Goal: Task Accomplishment & Management: Use online tool/utility

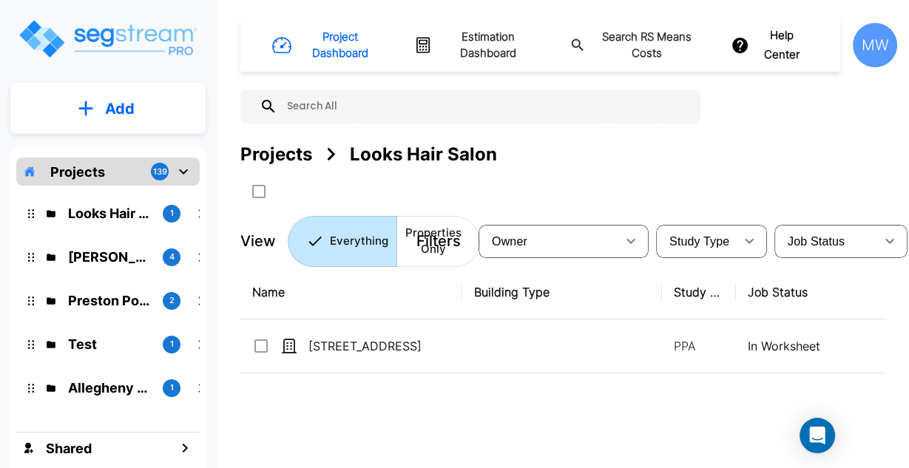
click at [180, 175] on icon "mailbox folders" at bounding box center [184, 172] width 18 height 18
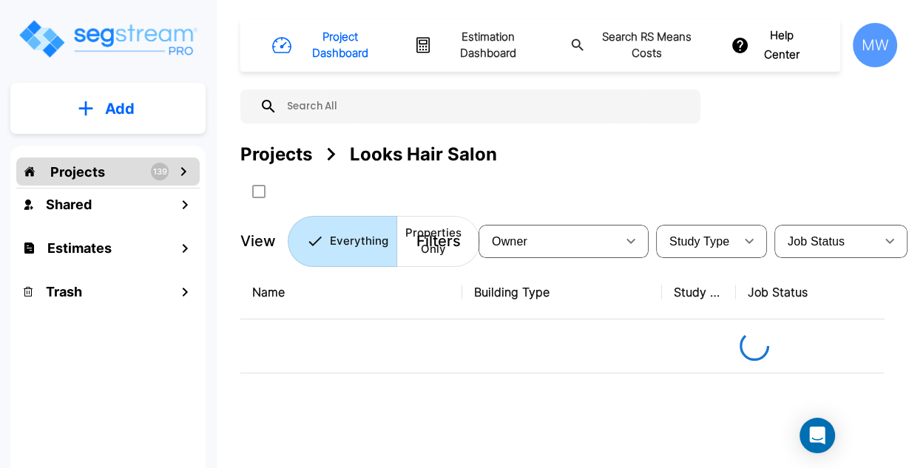
click at [152, 112] on button "Add" at bounding box center [107, 108] width 195 height 43
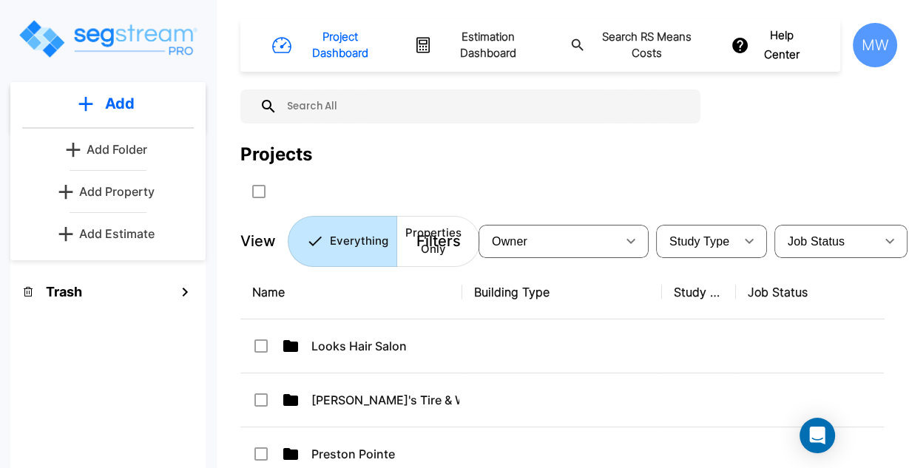
click at [122, 237] on p "Add Estimate" at bounding box center [116, 234] width 75 height 18
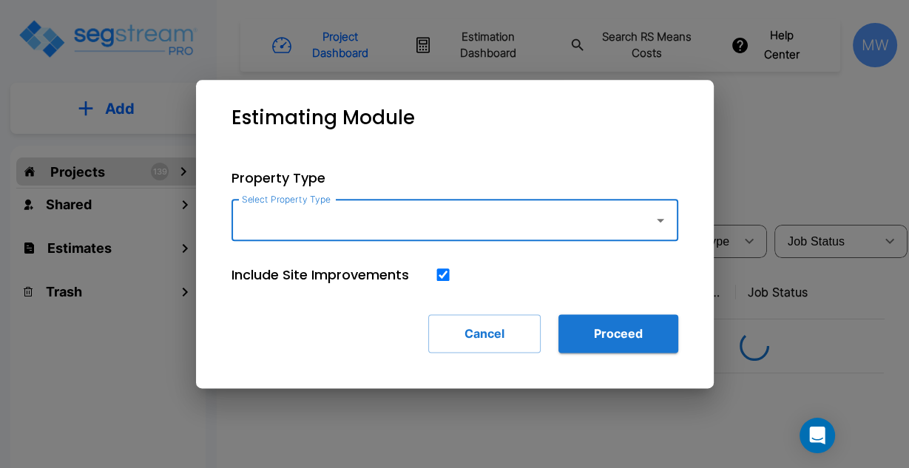
click at [404, 211] on input "Select Property Type" at bounding box center [439, 220] width 402 height 28
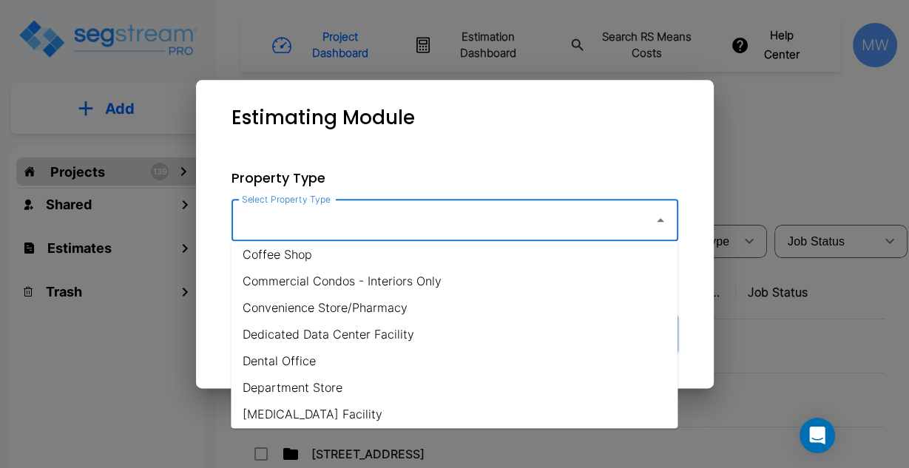
scroll to position [251, 0]
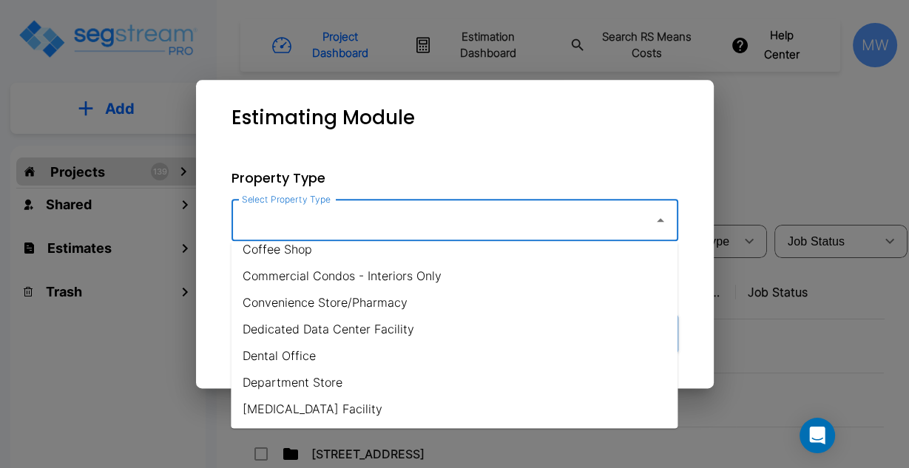
click at [407, 280] on li "Commercial Condos - Interiors Only" at bounding box center [454, 276] width 447 height 27
type input "Commercial Condos - Interiors Only"
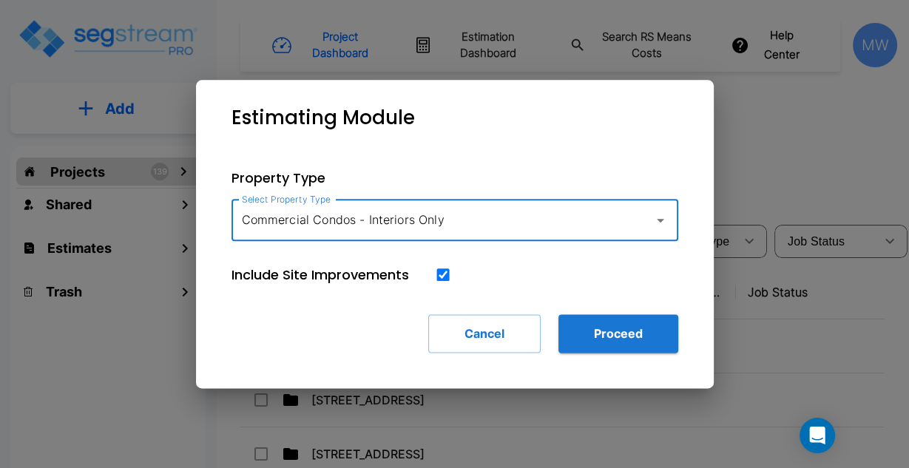
click at [440, 277] on input "checkbox" at bounding box center [443, 274] width 15 height 13
checkbox input "false"
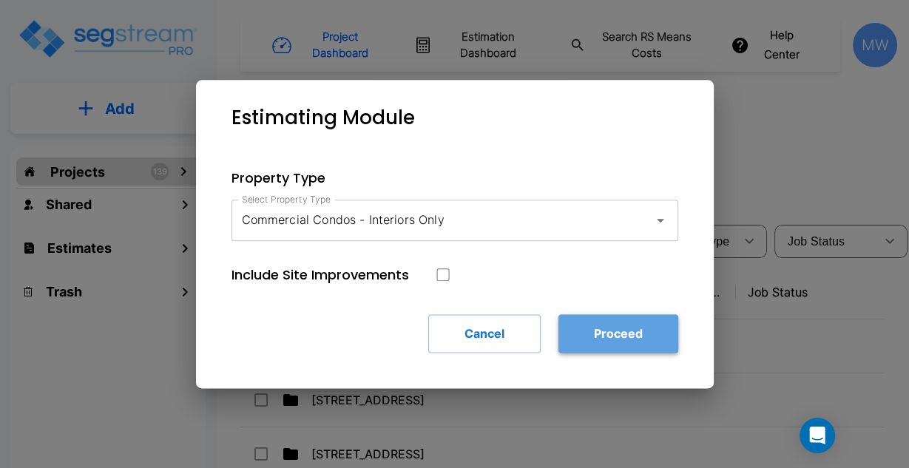
click at [612, 348] on button "Proceed" at bounding box center [618, 333] width 120 height 38
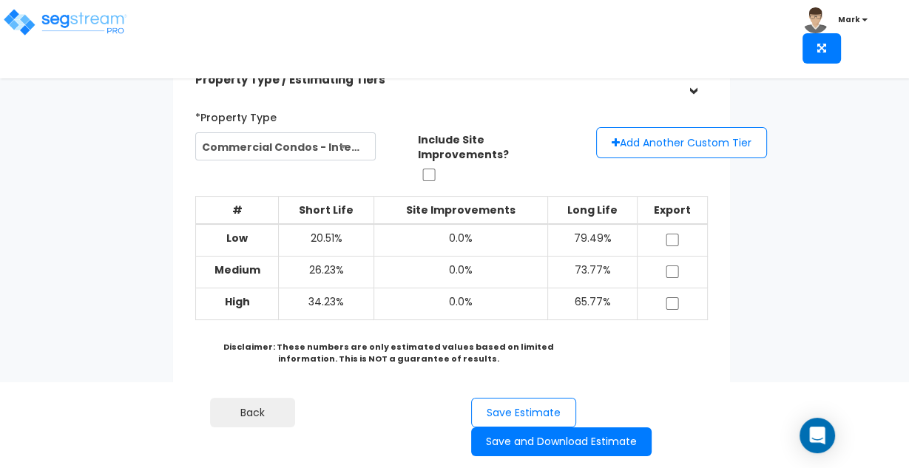
scroll to position [54, 0]
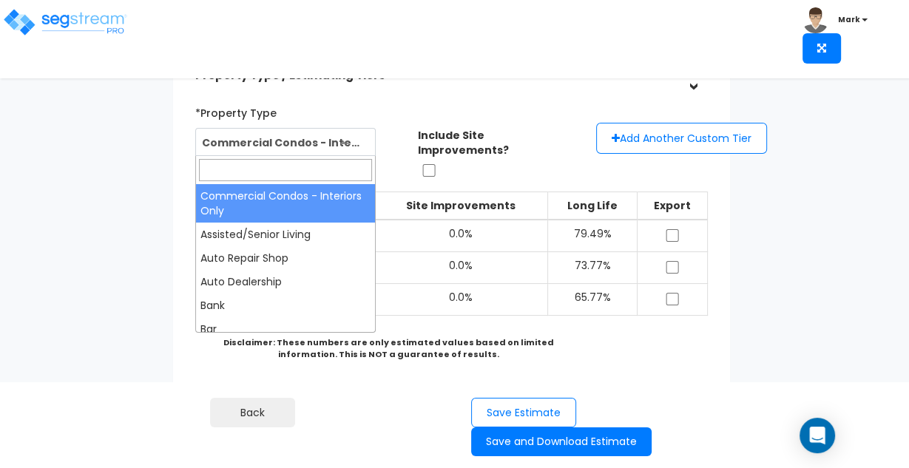
click at [271, 142] on span "Commercial Condos - Interiors Only" at bounding box center [285, 143] width 179 height 28
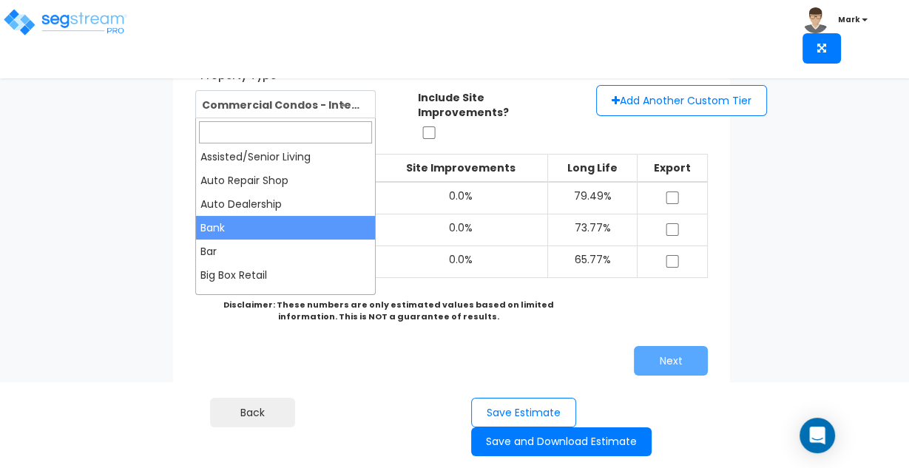
scroll to position [0, 0]
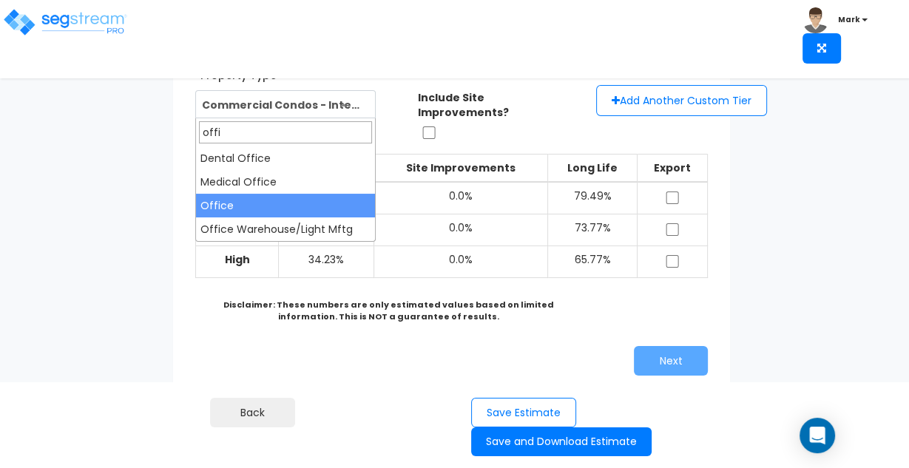
type input "offi"
select select "68"
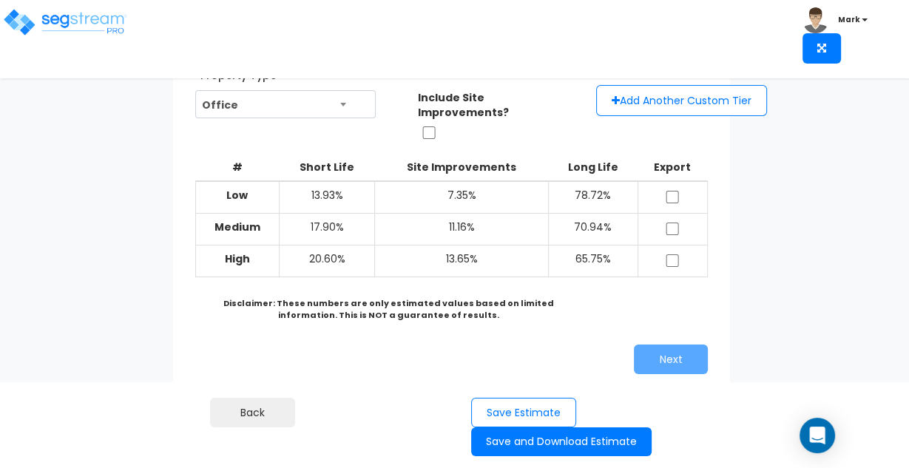
scroll to position [75, 0]
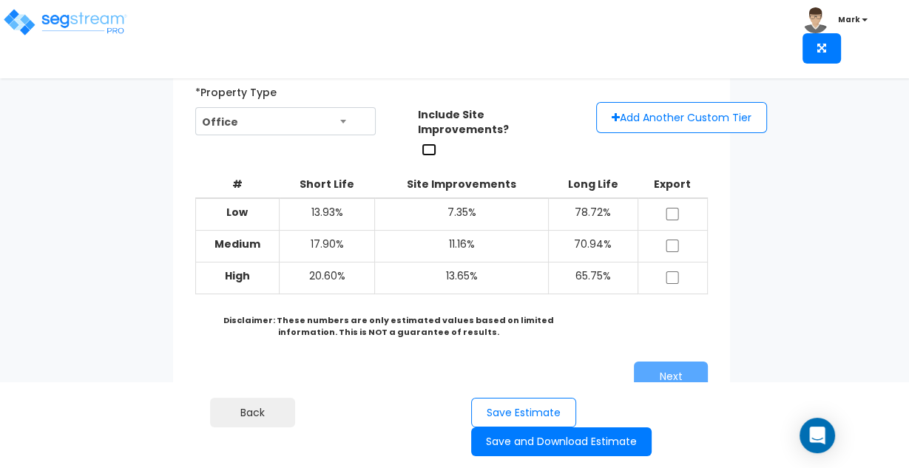
click at [428, 143] on input "checkbox" at bounding box center [428, 149] width 15 height 13
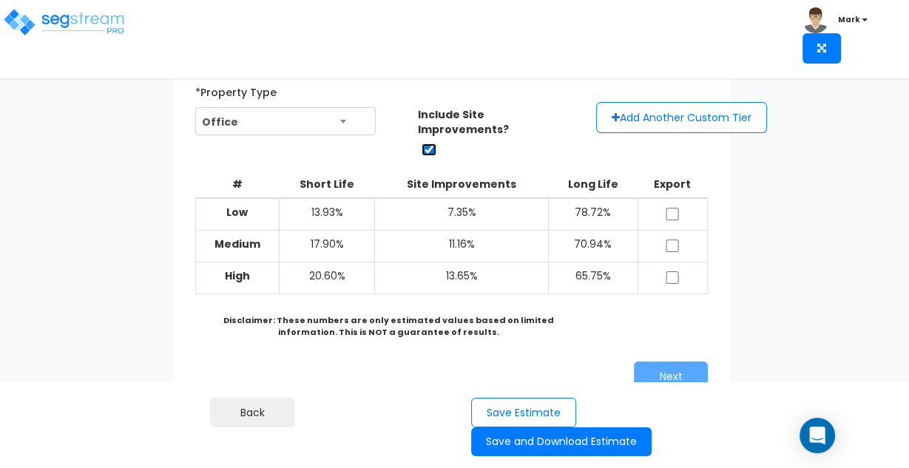
click at [428, 143] on input "checkbox" at bounding box center [428, 149] width 15 height 13
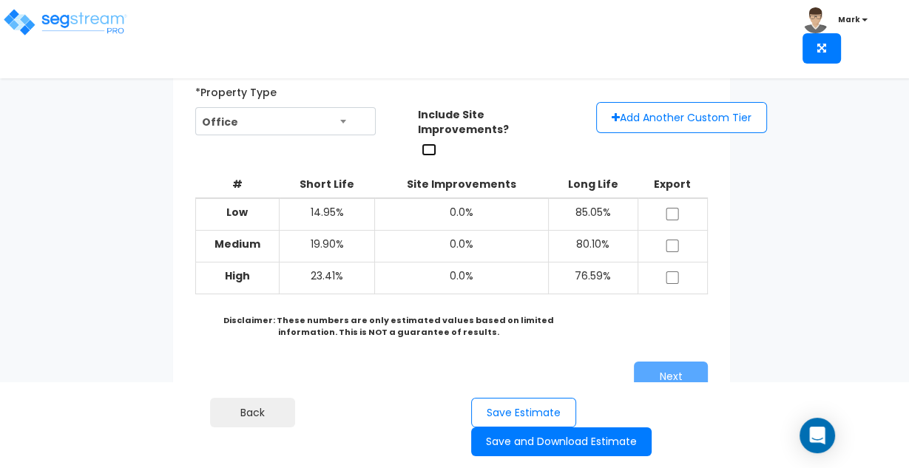
click at [428, 143] on input "checkbox" at bounding box center [428, 149] width 15 height 13
checkbox input "false"
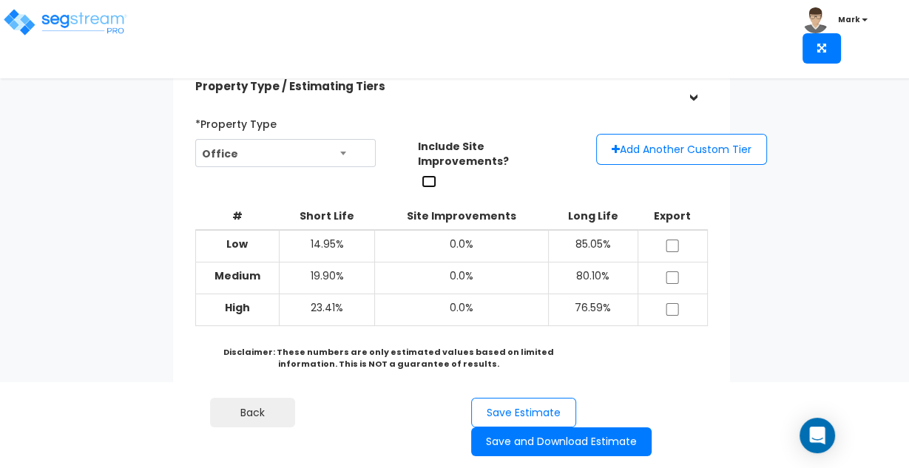
scroll to position [41, 0]
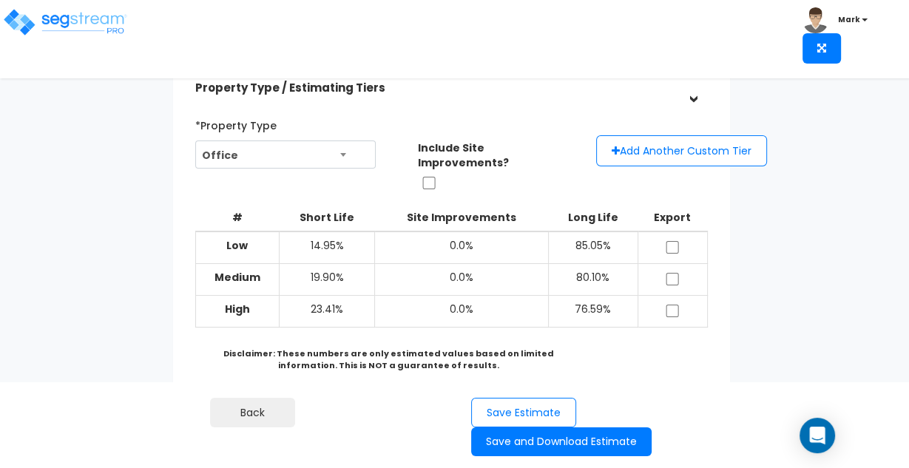
click at [272, 164] on span "Office" at bounding box center [285, 155] width 179 height 28
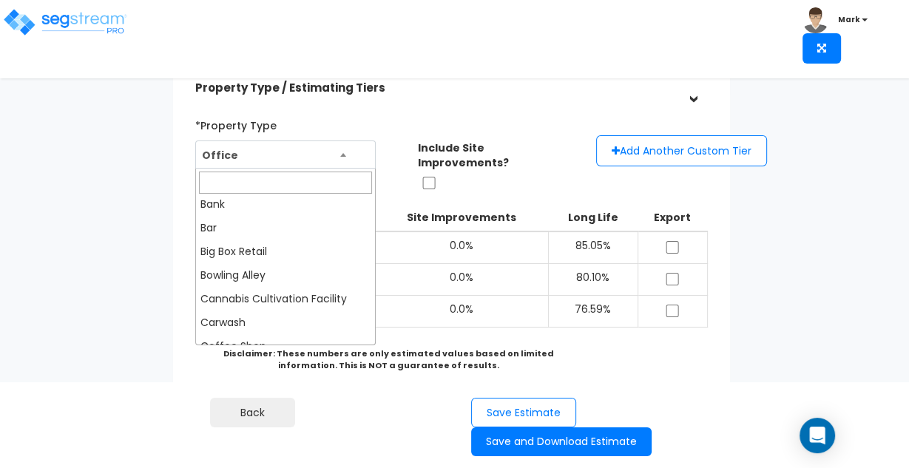
scroll to position [0, 0]
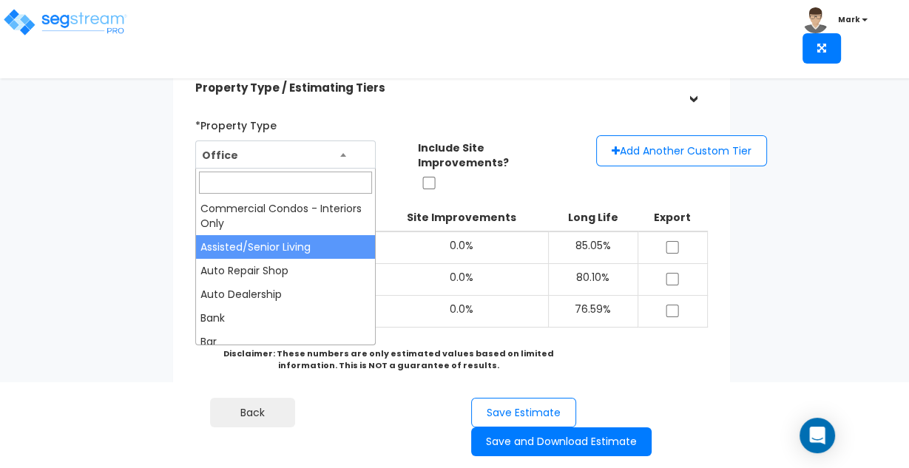
click at [132, 189] on div "Estimates > Estimating Module Property Type / Estimating Tiers > *Property Type…" at bounding box center [451, 381] width 739 height 893
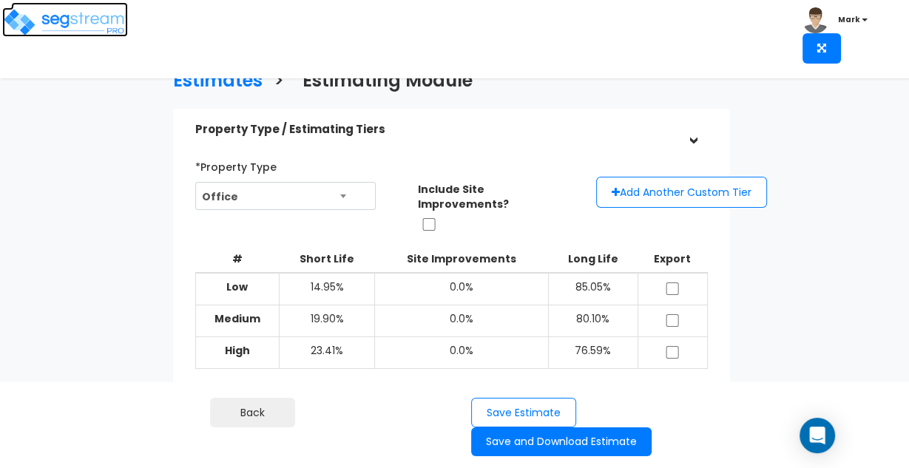
click at [76, 27] on img at bounding box center [65, 22] width 126 height 30
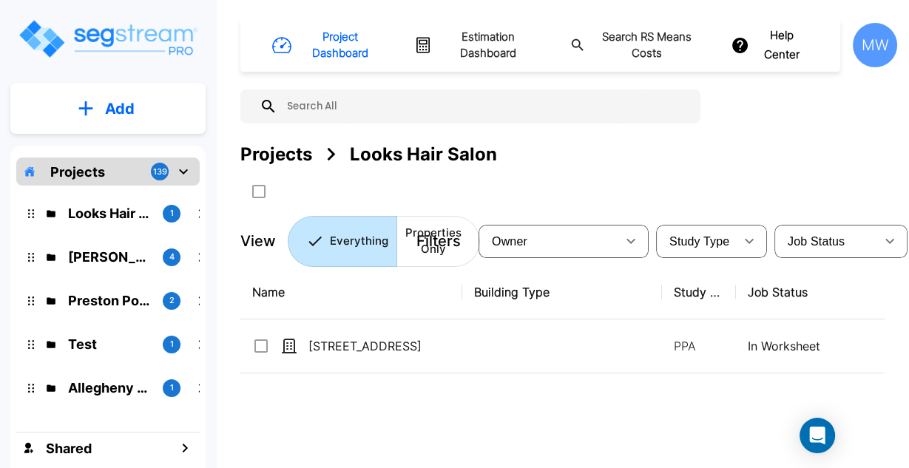
click at [183, 169] on icon "mailbox folders" at bounding box center [184, 172] width 18 height 18
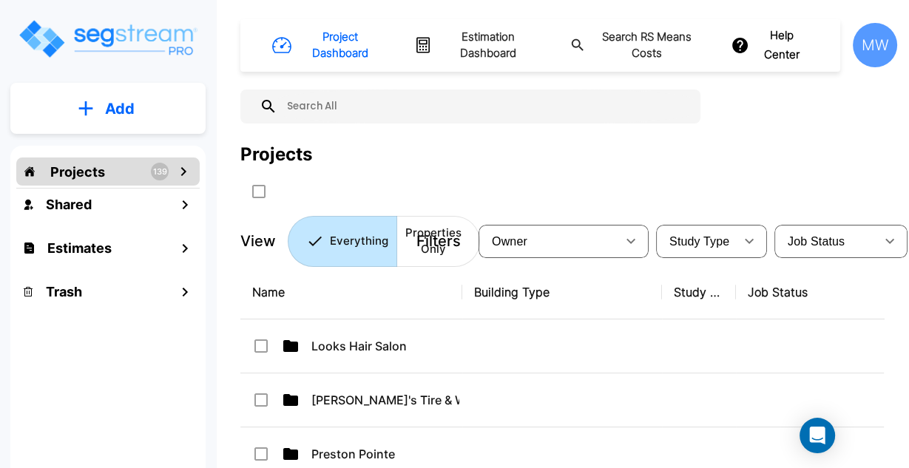
click at [614, 202] on div at bounding box center [528, 192] width 577 height 24
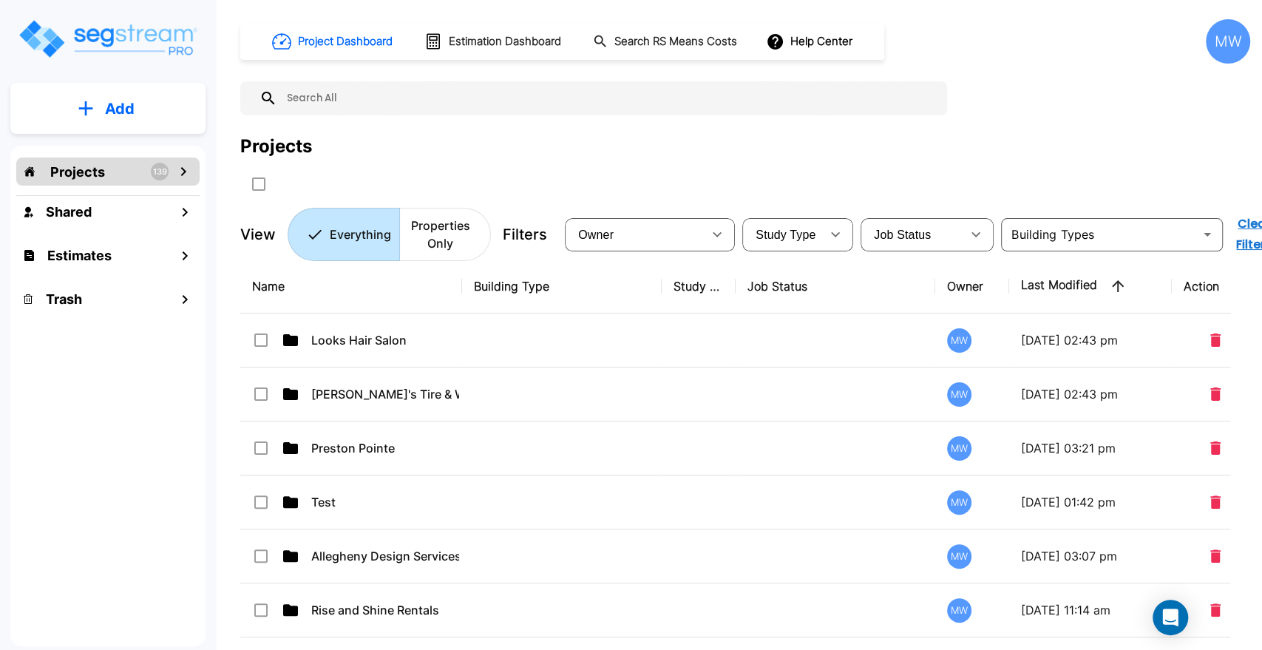
click at [816, 159] on div "Projects" at bounding box center [745, 146] width 1010 height 27
click at [450, 242] on p "Properties Only" at bounding box center [440, 234] width 64 height 35
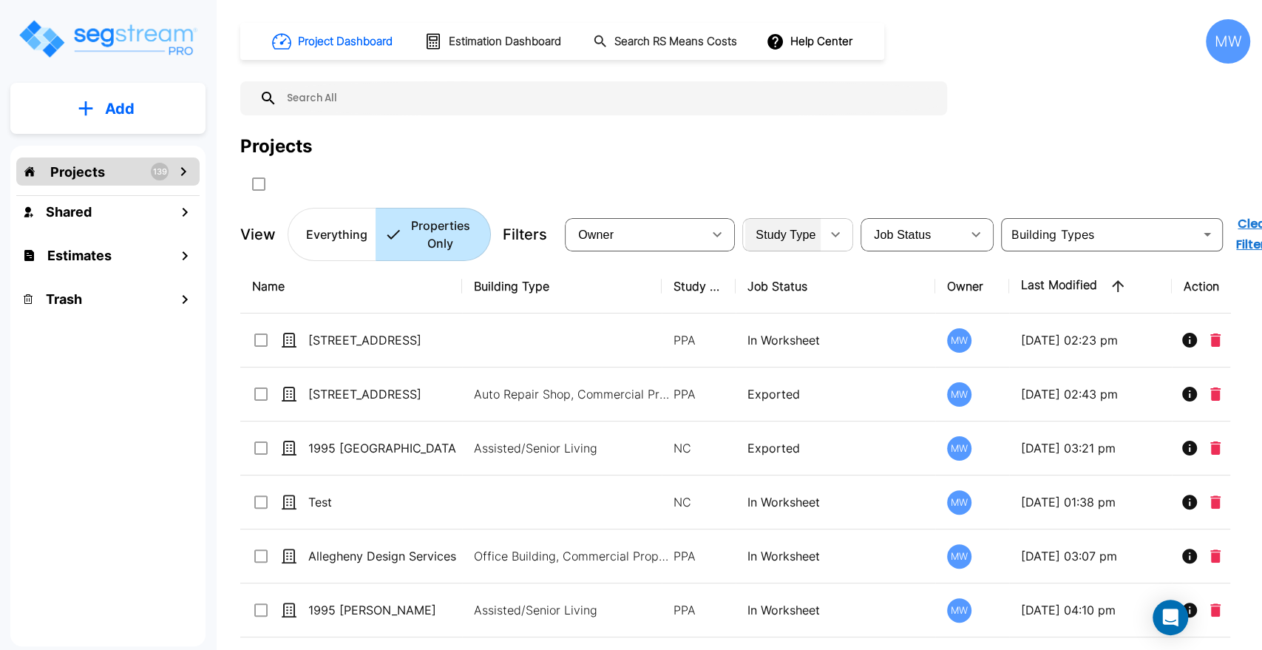
click at [816, 240] on div "Study Type" at bounding box center [782, 234] width 75 height 41
click at [819, 227] on div "Study Type" at bounding box center [782, 234] width 75 height 41
click at [771, 288] on li "PPA" at bounding box center [787, 281] width 84 height 15
type input "PPA"
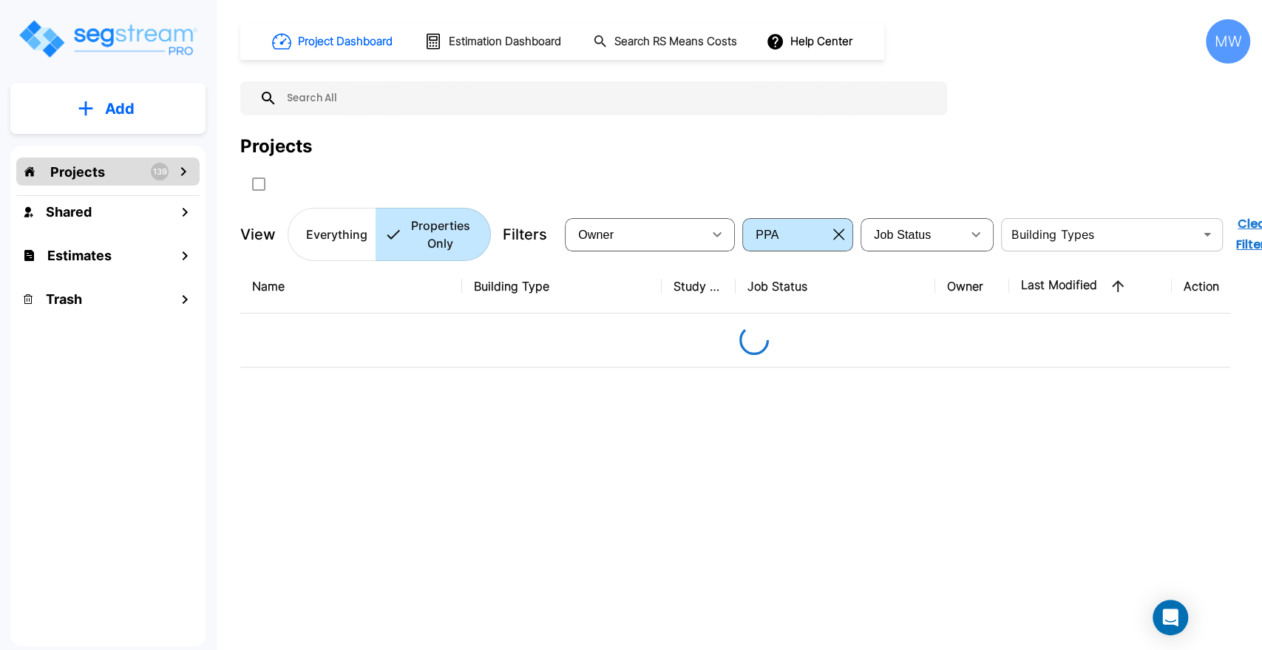
click at [1028, 241] on input "text" at bounding box center [1100, 234] width 189 height 21
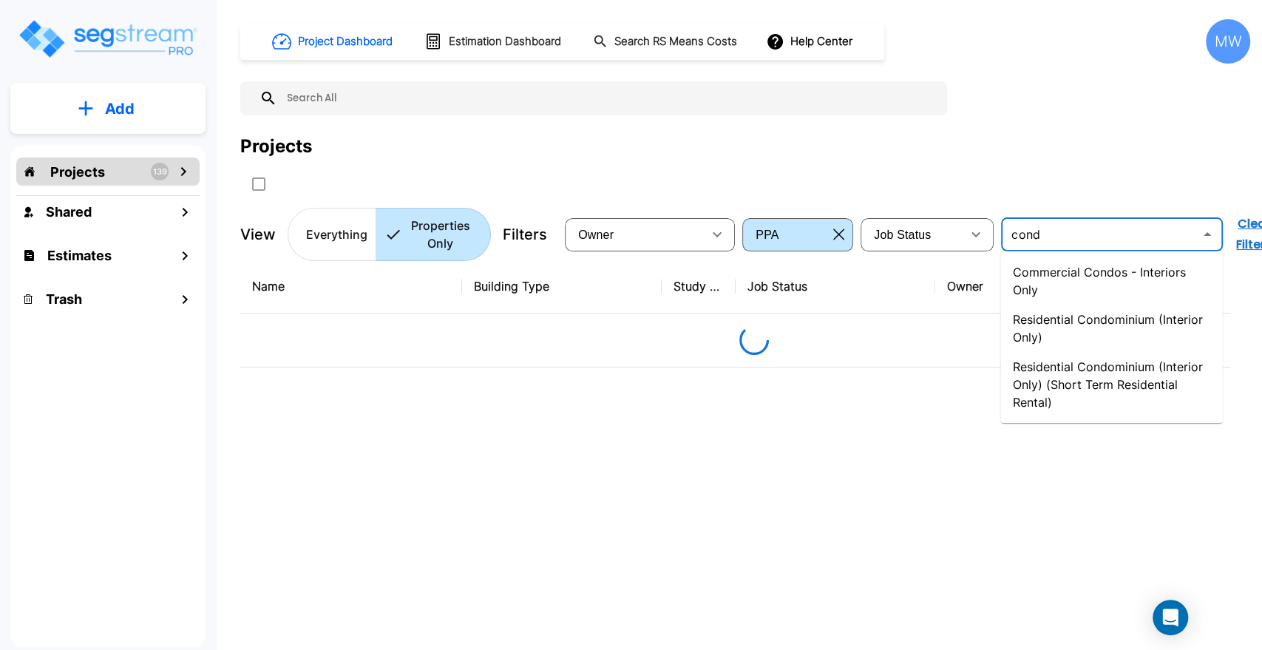
click at [1046, 275] on li "Commercial Condos - Interiors Only" at bounding box center [1111, 280] width 222 height 47
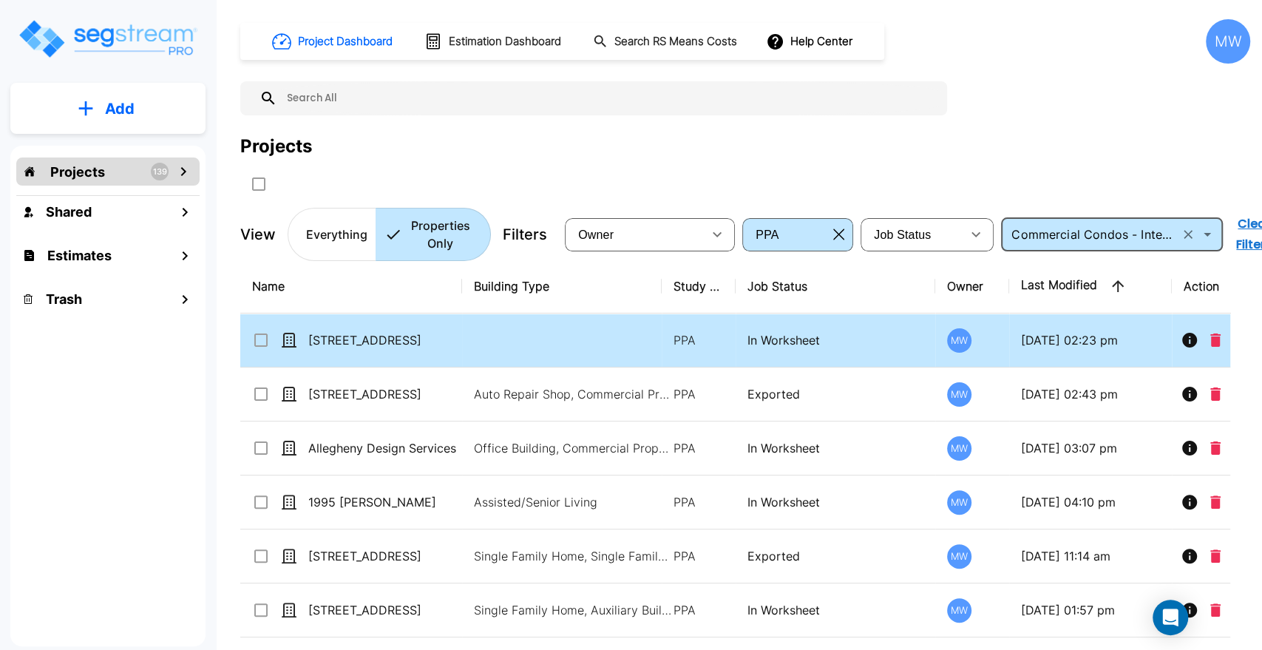
type input "Commercial Condos - Interiors Only"
click at [497, 332] on td at bounding box center [562, 341] width 200 height 54
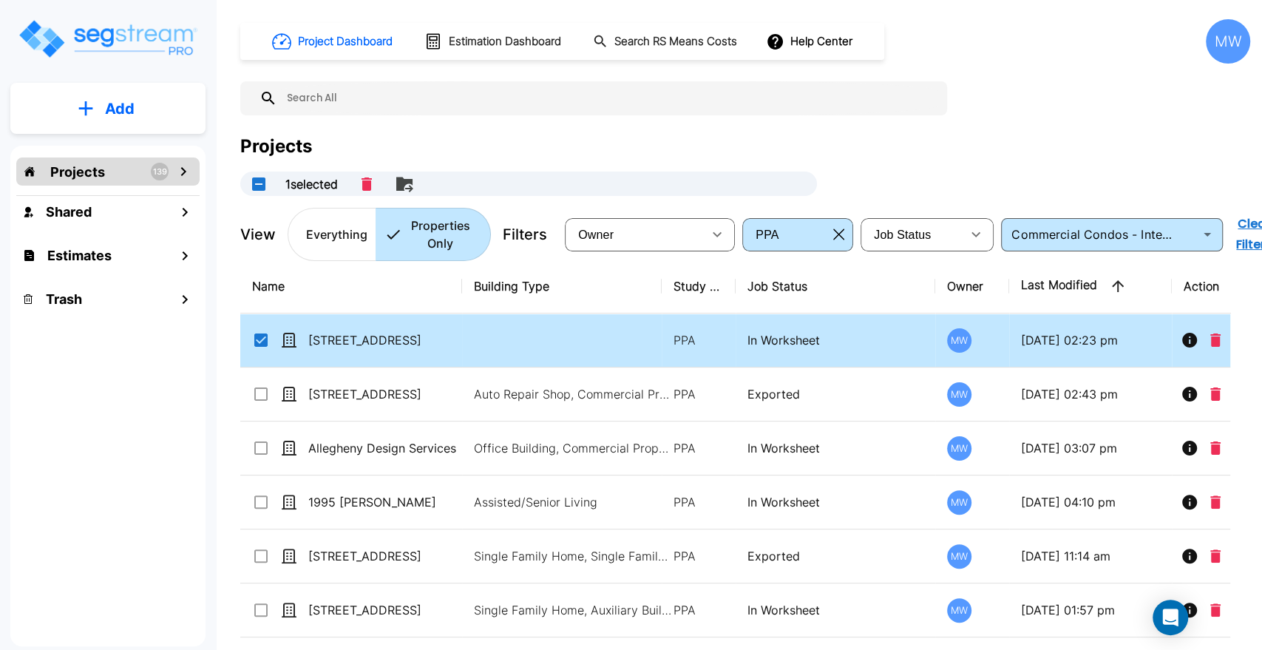
checkbox input "true"
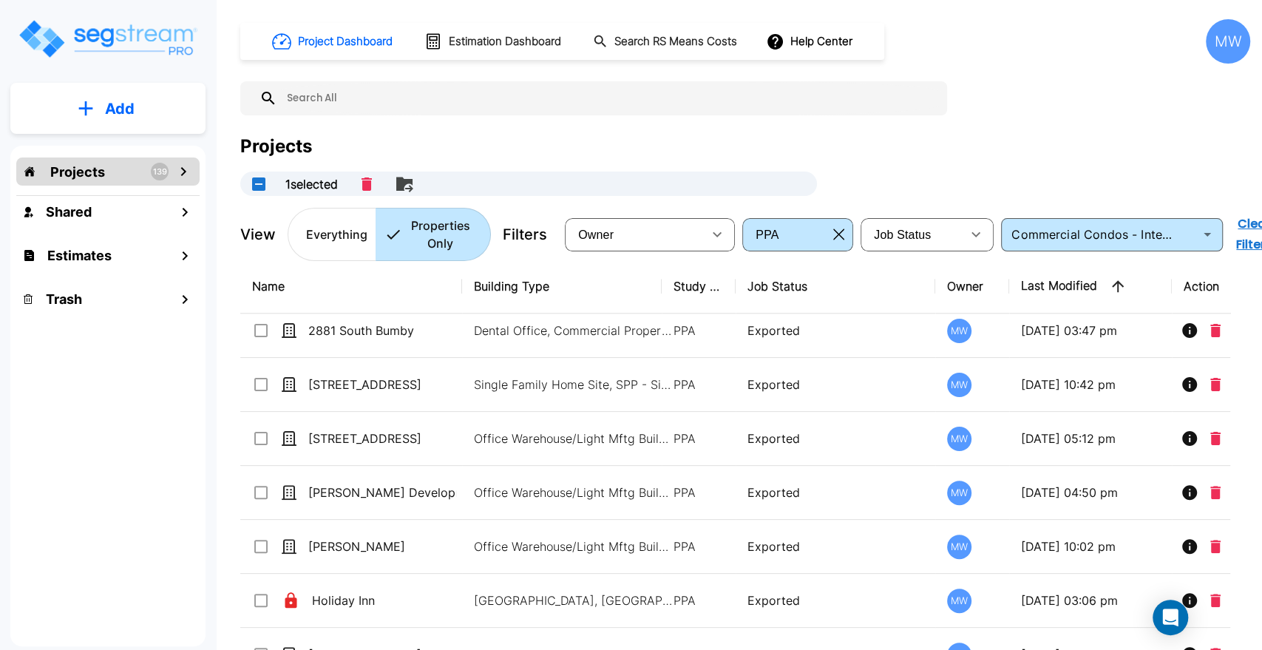
scroll to position [1285, 0]
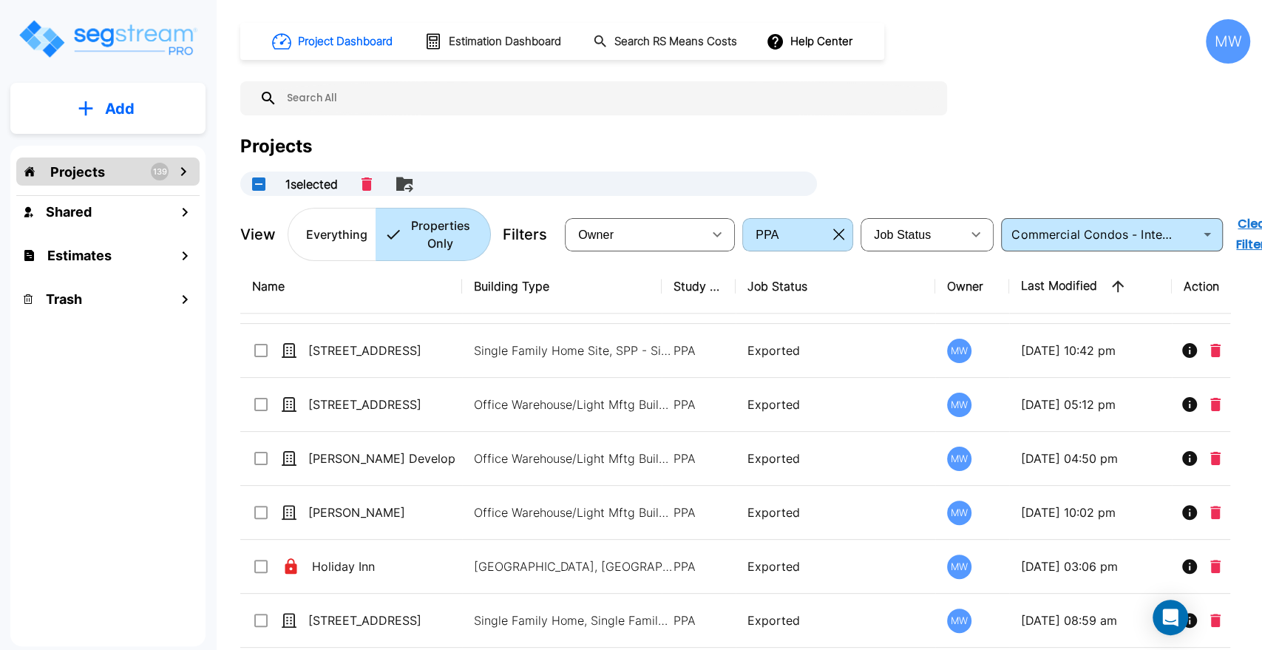
click at [838, 240] on icon "button" at bounding box center [838, 234] width 11 height 12
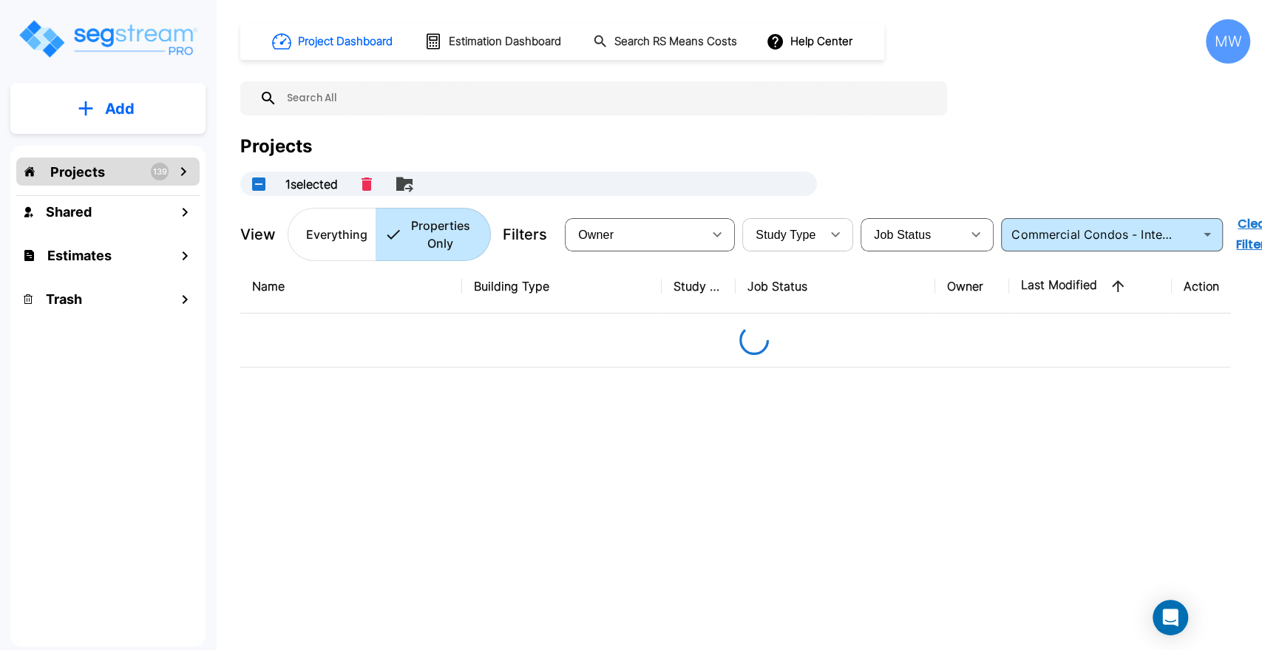
scroll to position [0, 0]
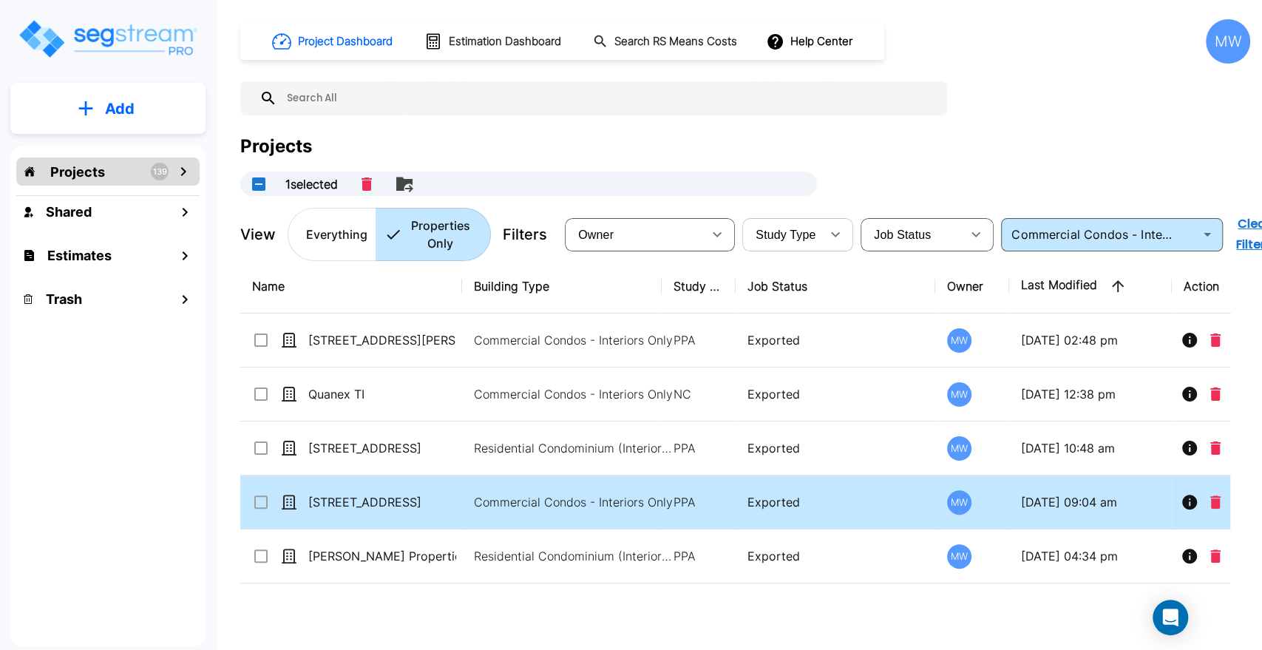
click at [436, 480] on td "218 King Street" at bounding box center [351, 502] width 222 height 54
checkbox input "true"
click at [436, 480] on td "218 King Street" at bounding box center [351, 502] width 222 height 54
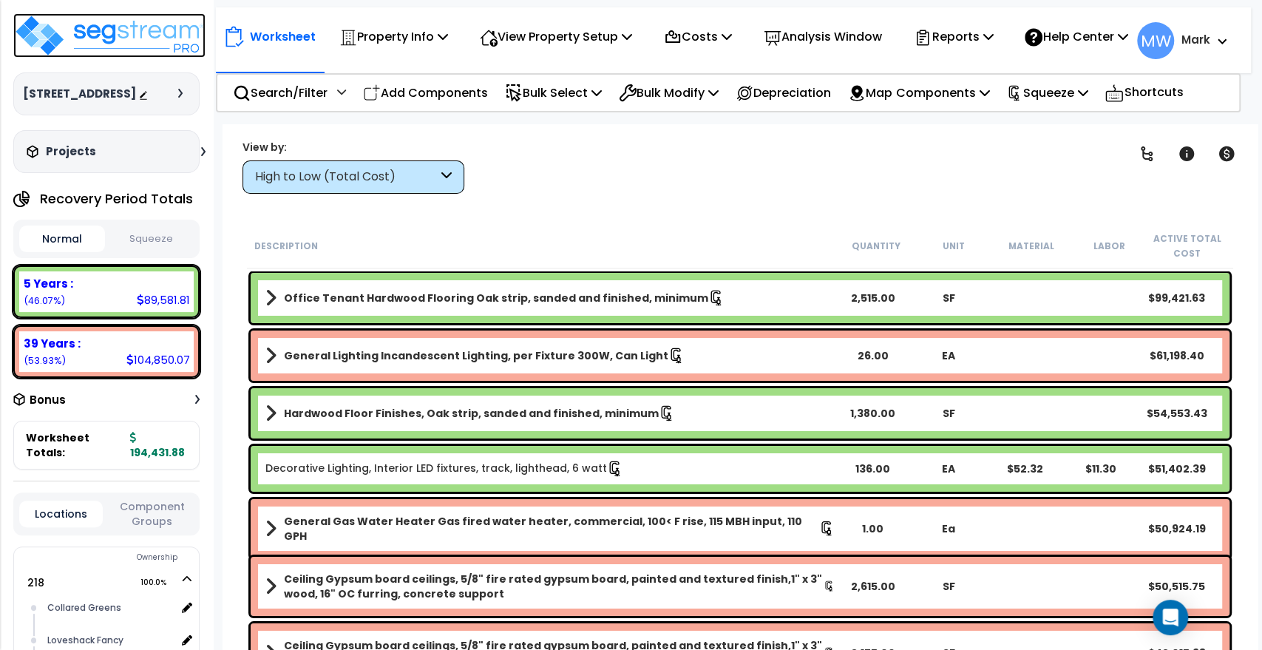
click at [132, 44] on img at bounding box center [109, 35] width 192 height 44
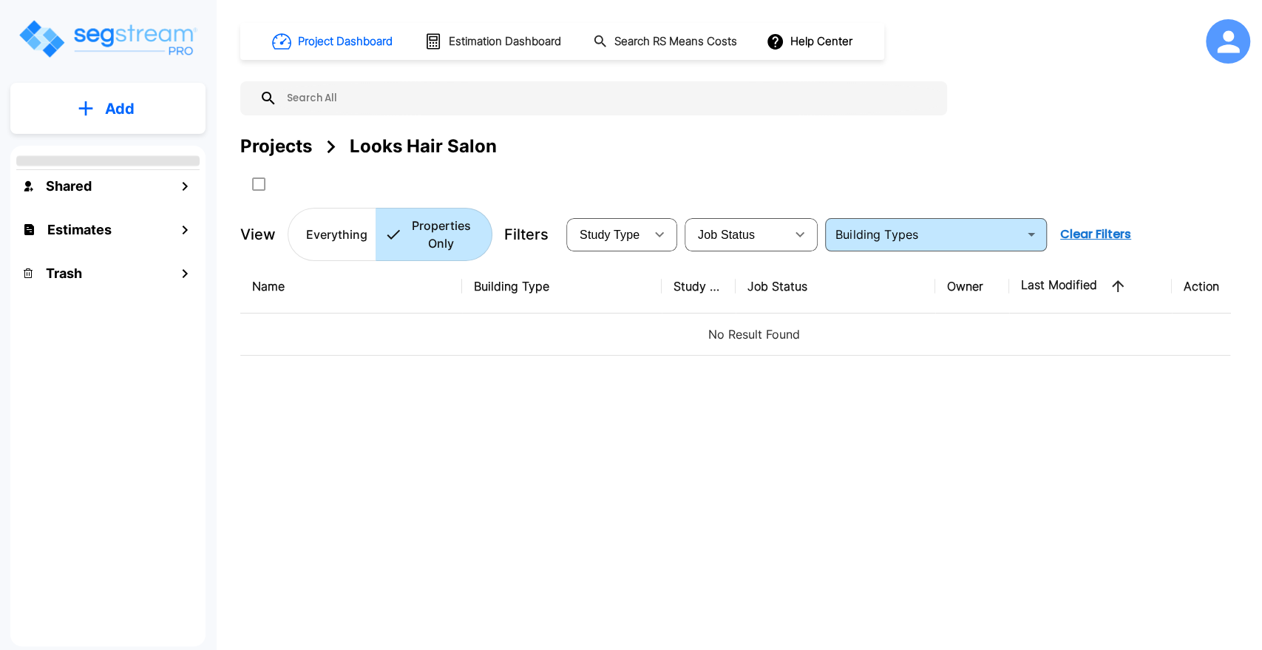
type input "Commercial Condos - Interiors Only"
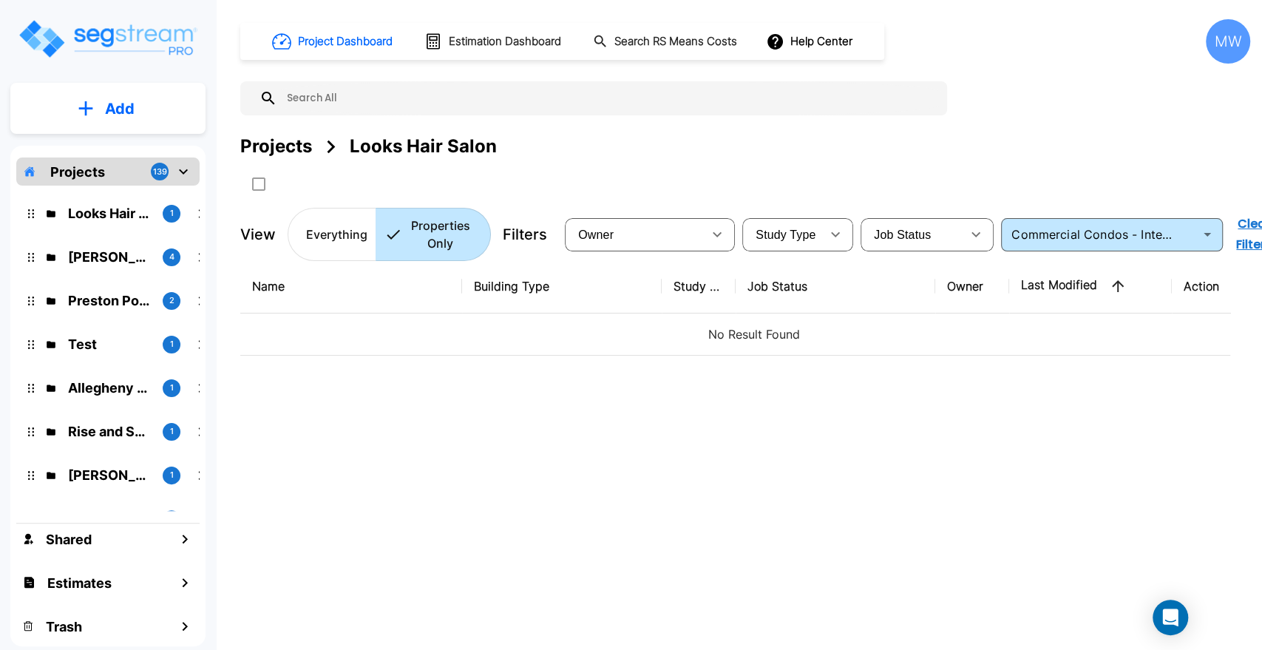
click at [1069, 253] on div "Owner ​ Study Type ​ Job Status ​ Commercial Condos - Interiors Only ​ Clear Fi…" at bounding box center [921, 234] width 713 height 50
click at [1066, 247] on div "Commercial Condos - Interiors Only ​" at bounding box center [1112, 234] width 222 height 33
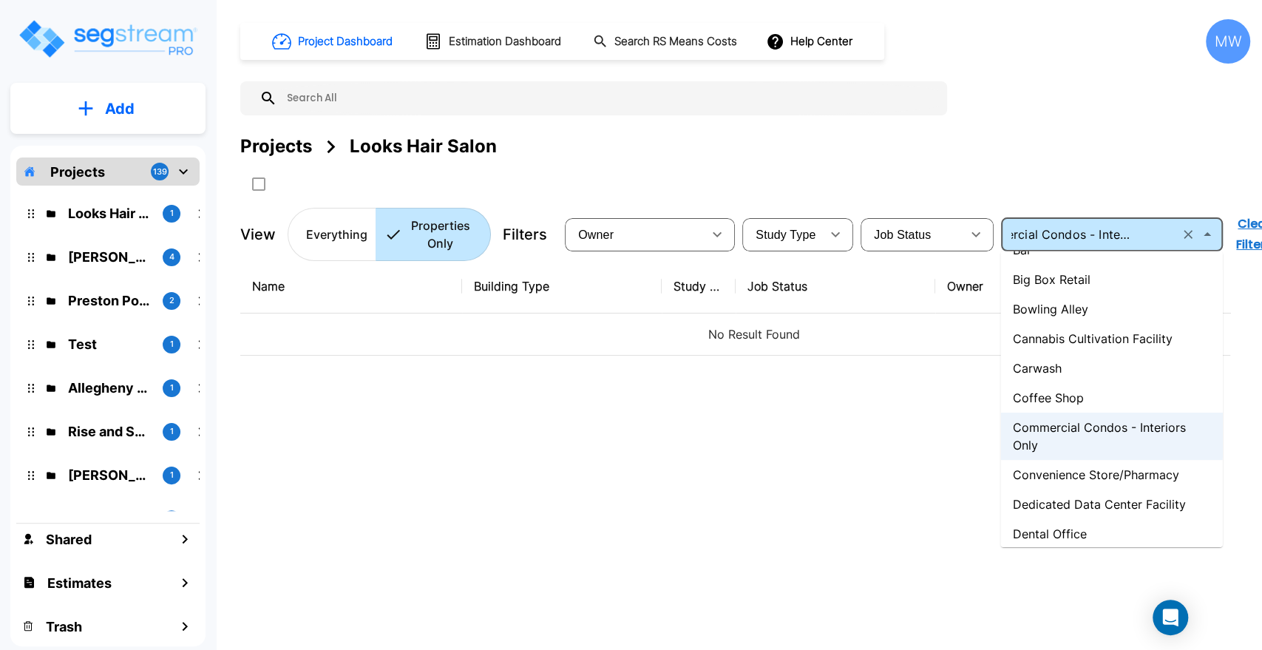
scroll to position [177, 0]
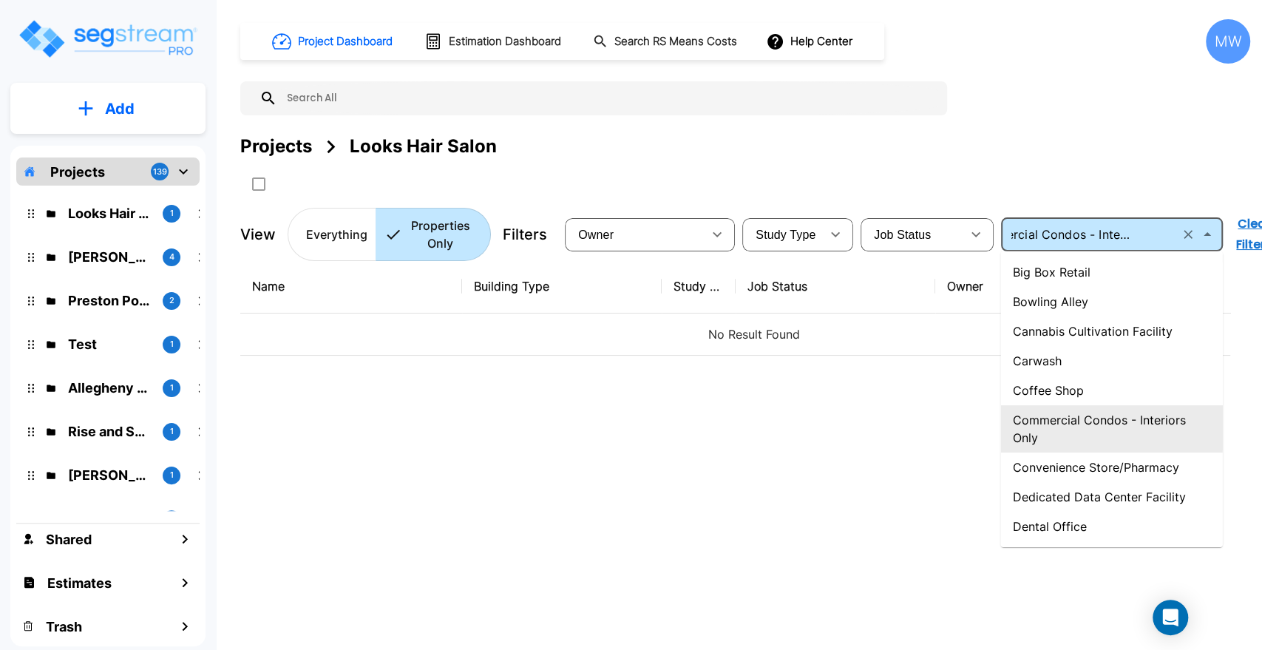
click at [1090, 432] on li "Commercial Condos - Interiors Only" at bounding box center [1111, 428] width 222 height 47
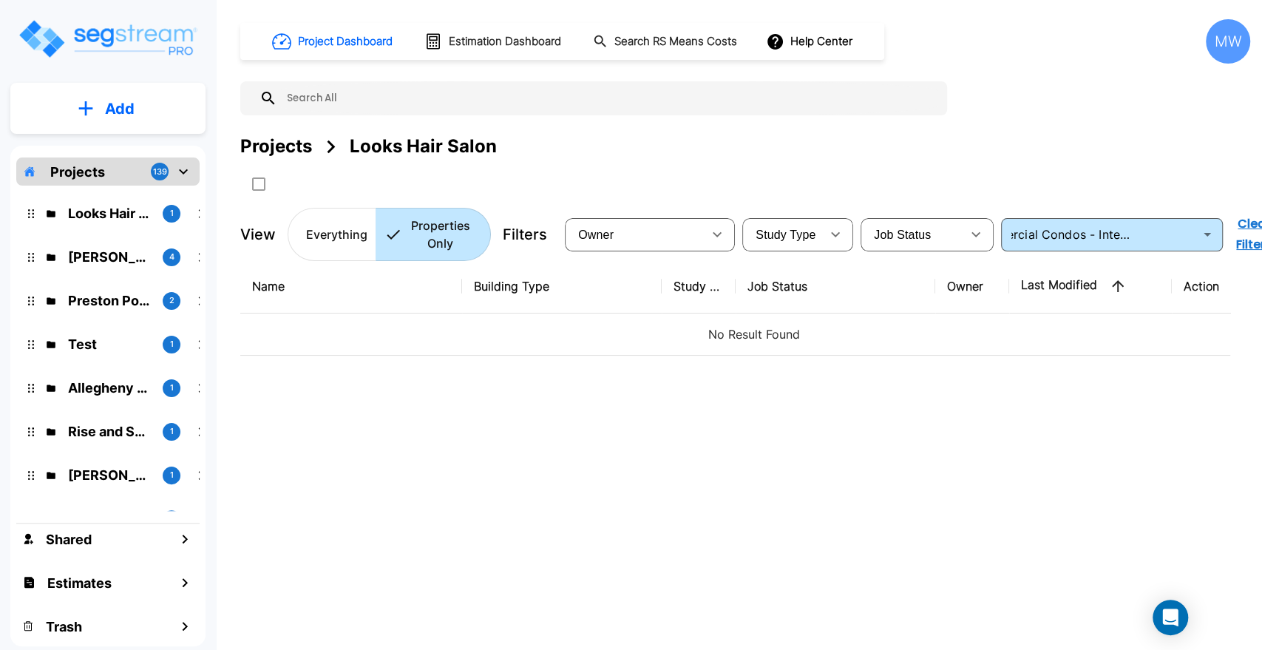
scroll to position [0, 0]
drag, startPoint x: 1090, startPoint y: 432, endPoint x: 548, endPoint y: 121, distance: 624.7
click at [548, 121] on div "Project Dashboard Estimation Dashboard Search RS Means Costs Help Center MW Pro…" at bounding box center [745, 325] width 1034 height 650
click at [169, 90] on button "Add" at bounding box center [107, 108] width 195 height 43
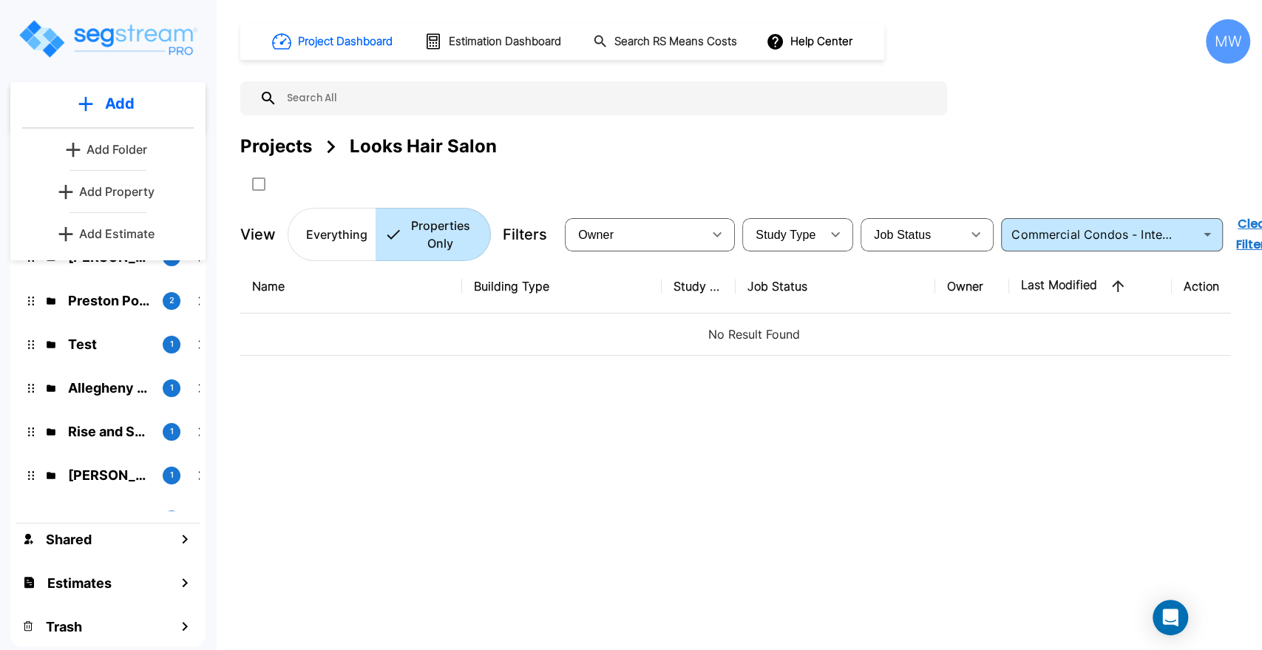
click at [130, 248] on div "Add Add Folder Add Property Add Estimate" at bounding box center [107, 171] width 195 height 178
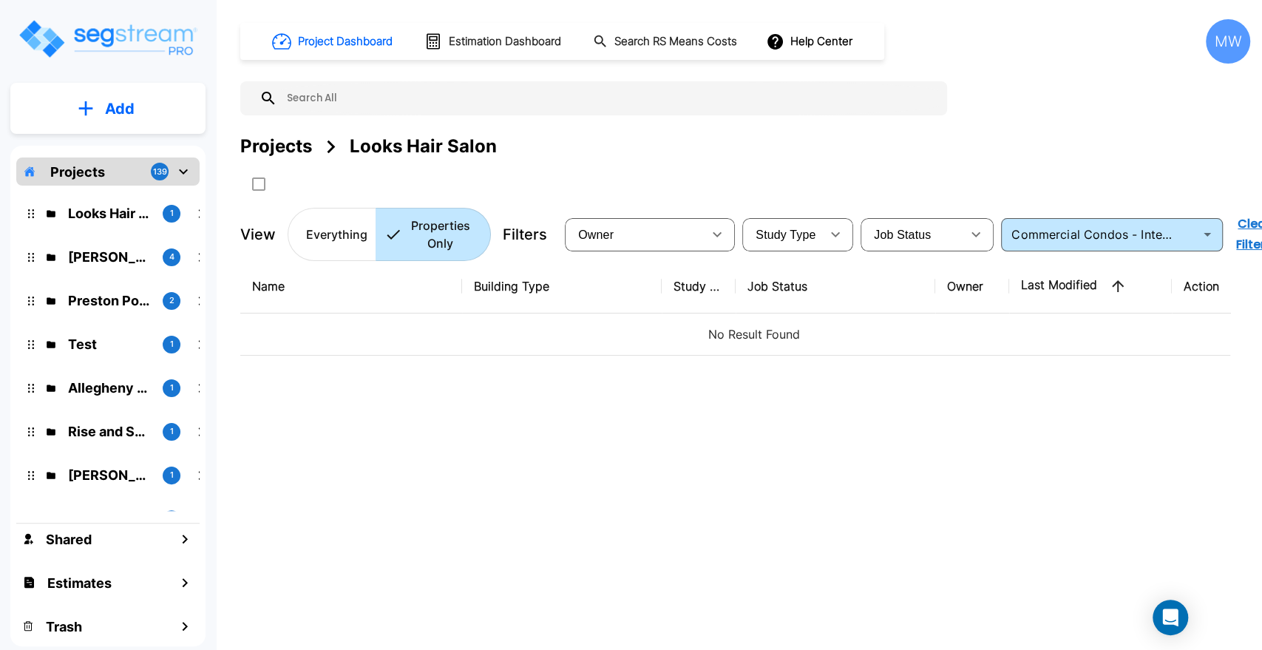
click at [138, 124] on button "Add" at bounding box center [107, 108] width 195 height 43
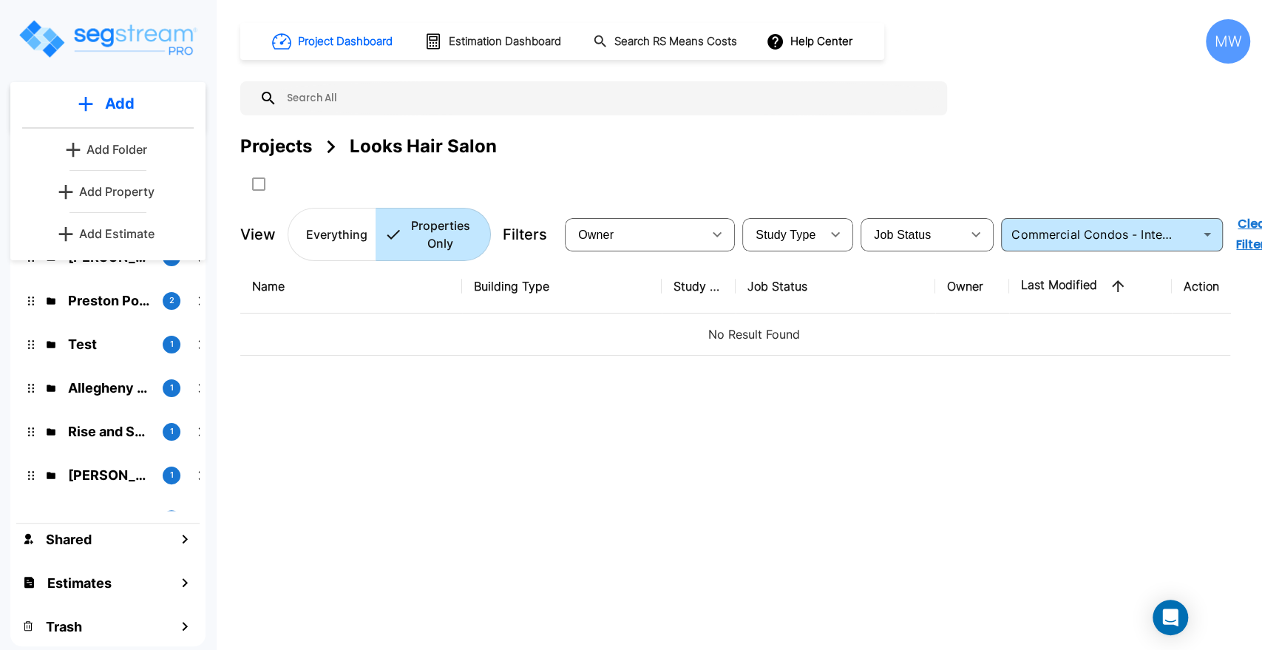
click at [128, 232] on p "Add Estimate" at bounding box center [116, 234] width 75 height 18
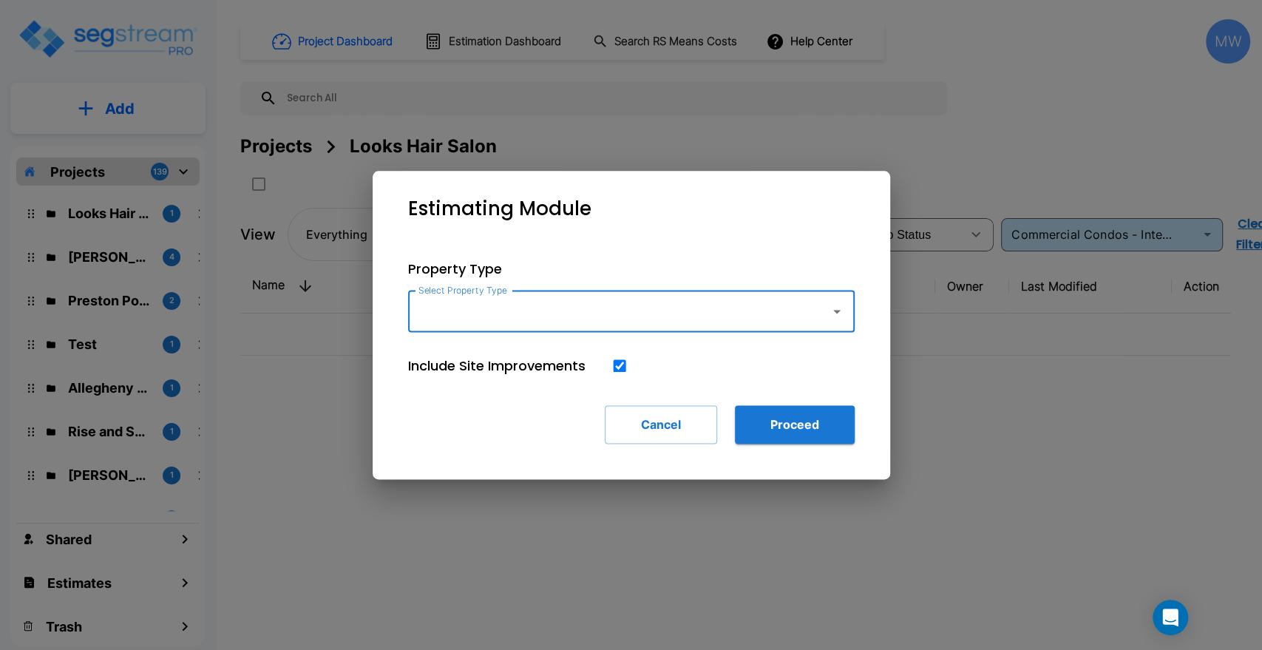
click at [579, 312] on input "Select Property Type" at bounding box center [616, 311] width 402 height 28
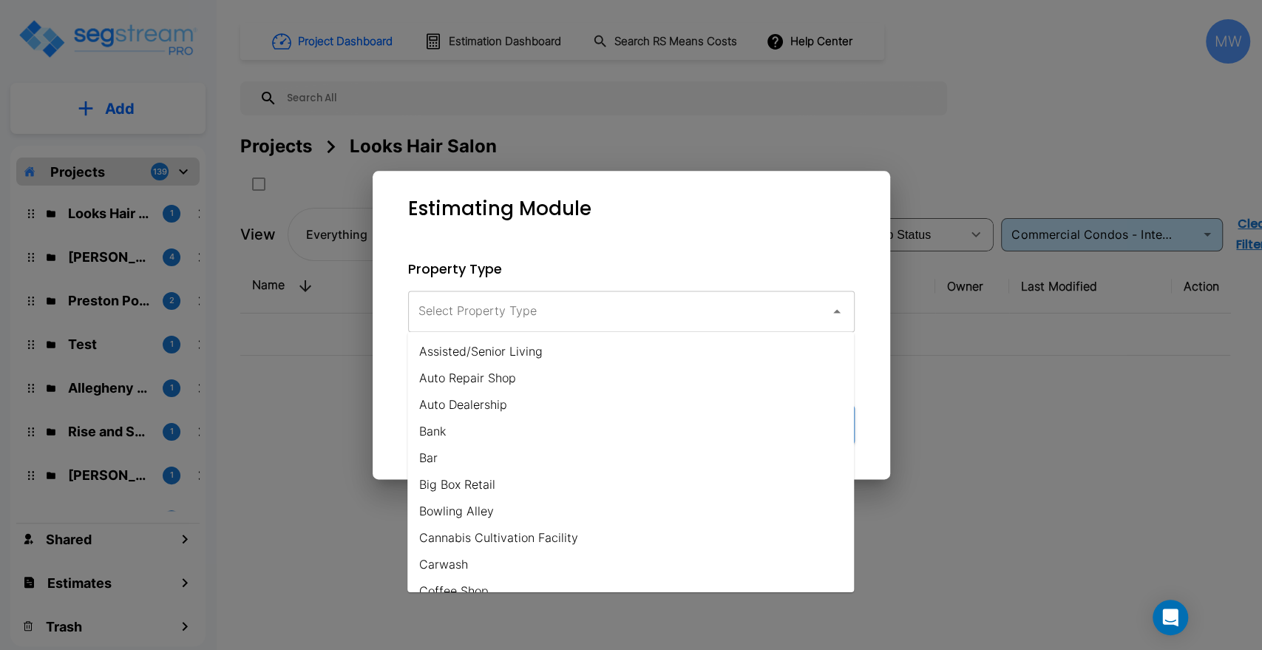
click at [912, 102] on div at bounding box center [631, 325] width 1262 height 650
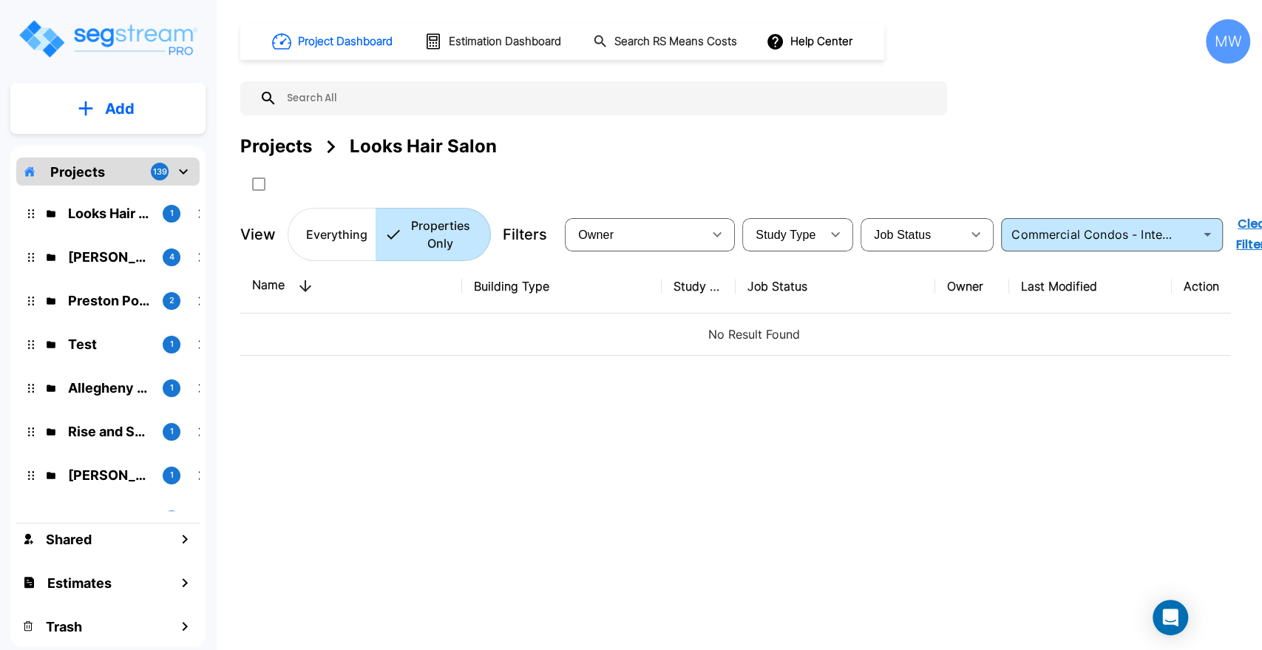
click at [104, 129] on div "Add" at bounding box center [107, 108] width 195 height 51
click at [124, 113] on p "Add" at bounding box center [120, 109] width 30 height 22
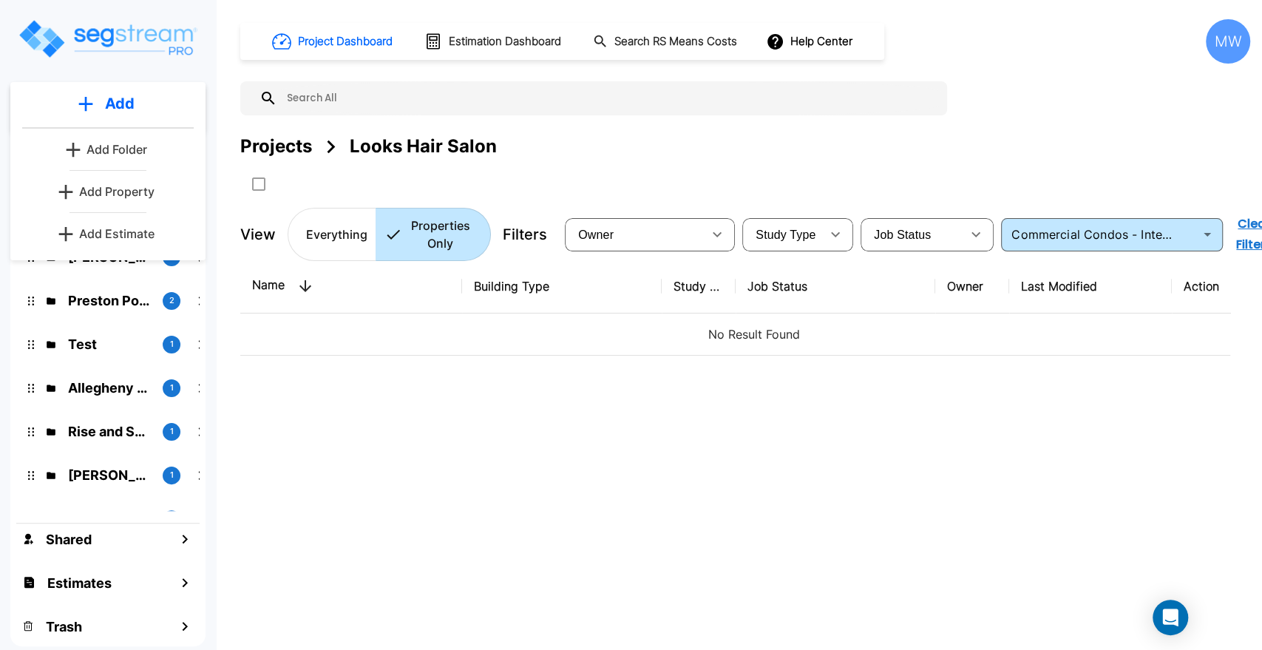
click at [118, 241] on p "Add Estimate" at bounding box center [116, 234] width 75 height 18
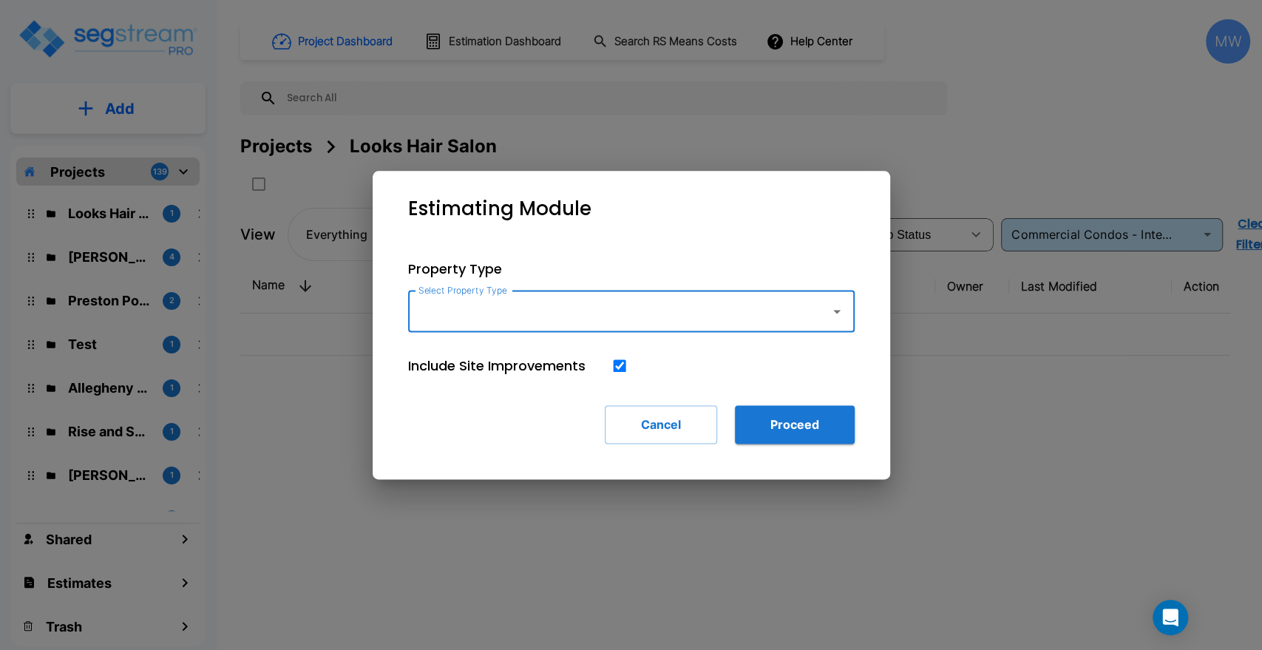
click at [569, 310] on input "Select Property Type" at bounding box center [616, 311] width 402 height 28
click at [579, 356] on li "Commercial Condos - Interiors Only" at bounding box center [630, 351] width 447 height 27
type input "Commercial Condos - Interiors Only"
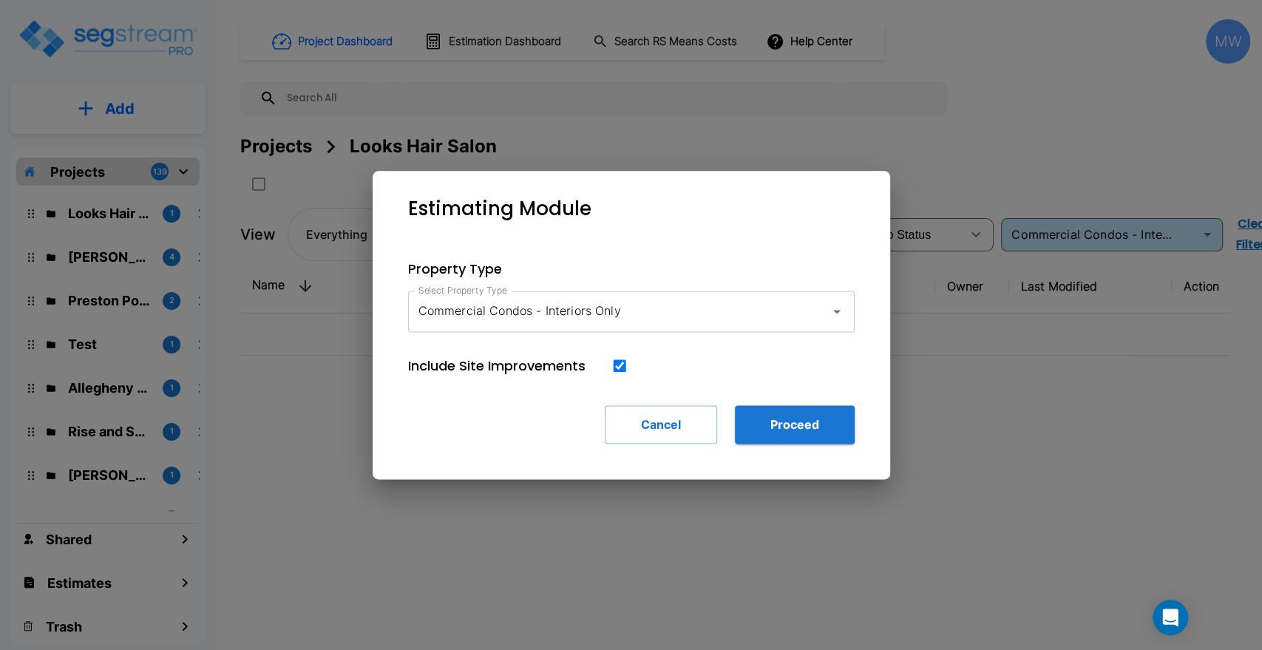
click at [760, 398] on div "Property Type Select Property Type Commercial Condos - Interiors Only Select Pr…" at bounding box center [632, 351] width 494 height 232
click at [763, 436] on button "Proceed" at bounding box center [795, 424] width 120 height 38
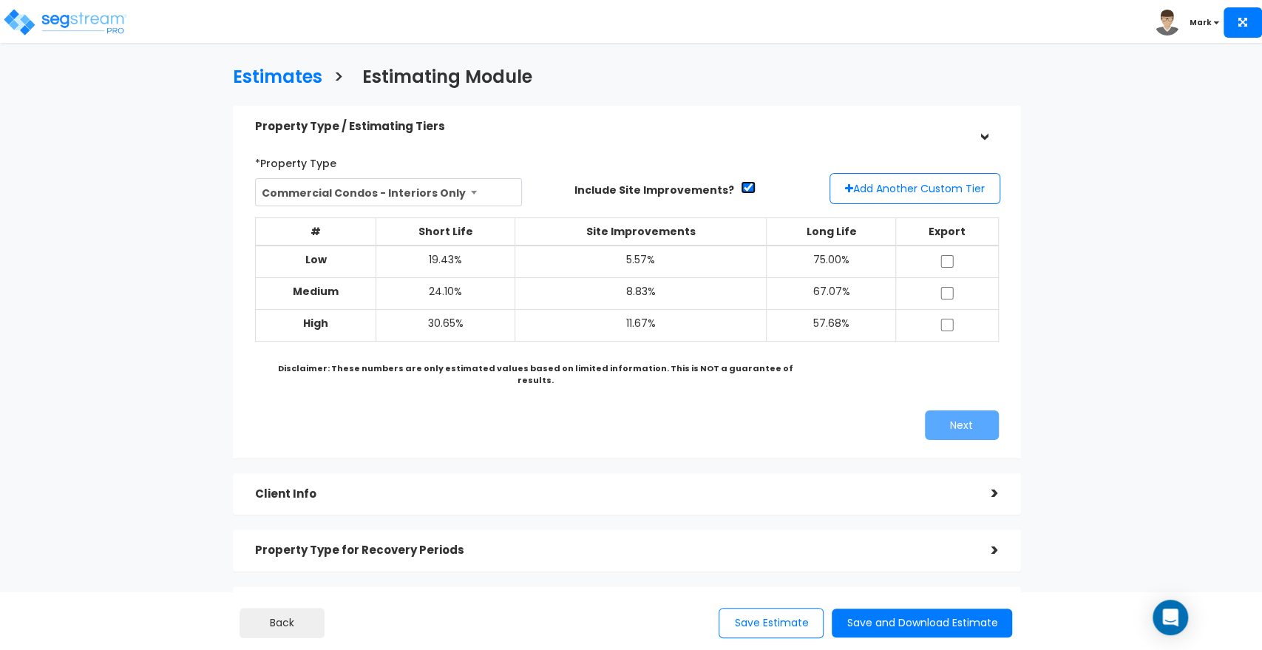
click at [741, 183] on input "checkbox" at bounding box center [748, 187] width 15 height 13
checkbox input "false"
